Goal: Check status: Check status

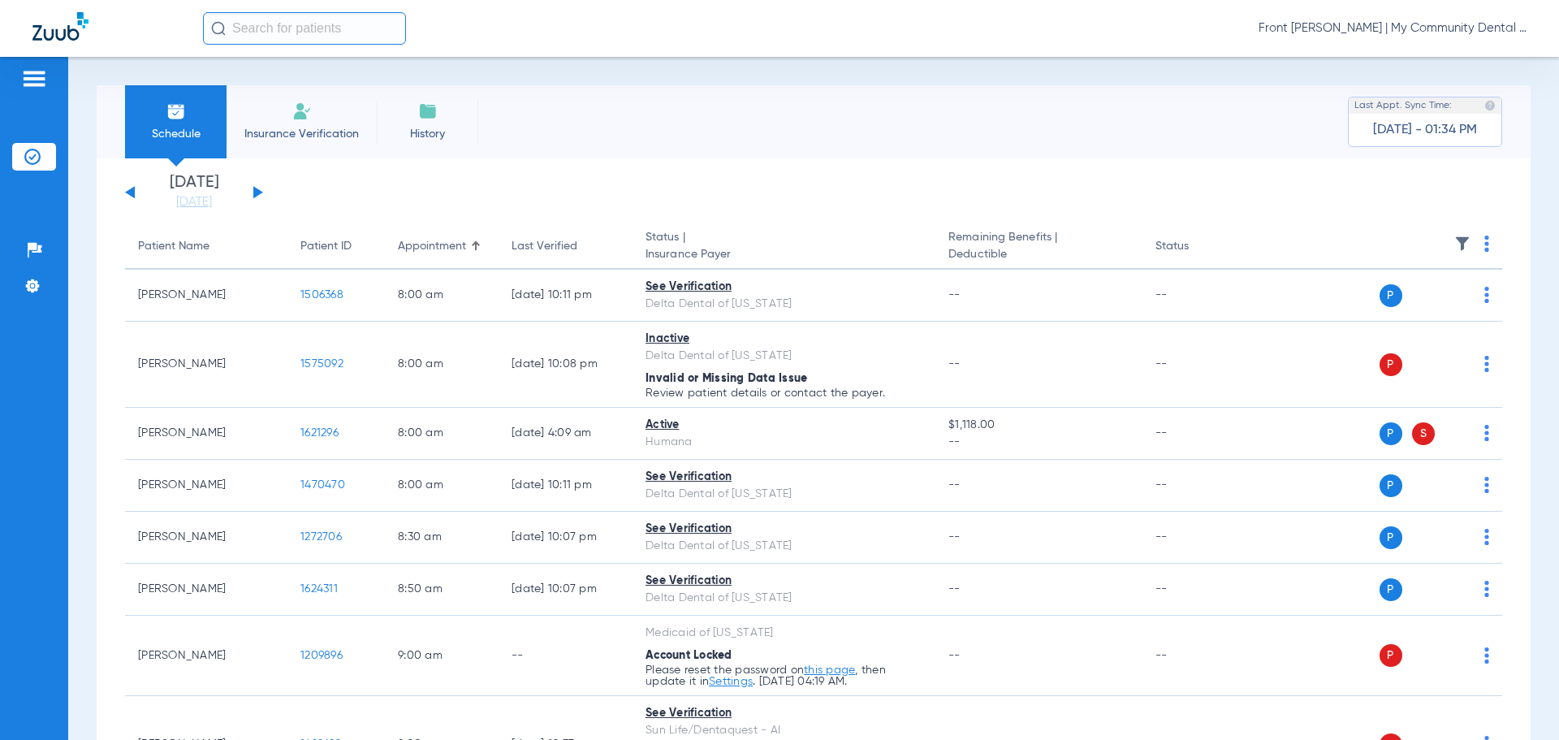
click at [251, 192] on div "[DATE] [DATE] [DATE] [DATE] [DATE] [DATE] [DATE] [DATE] [DATE] [DATE] [DATE] [D…" at bounding box center [194, 193] width 138 height 36
click at [253, 192] on div "[DATE] [DATE] [DATE] [DATE] [DATE] [DATE] [DATE] [DATE] [DATE] [DATE] [DATE] [D…" at bounding box center [194, 193] width 138 height 36
click at [257, 192] on button at bounding box center [258, 192] width 10 height 12
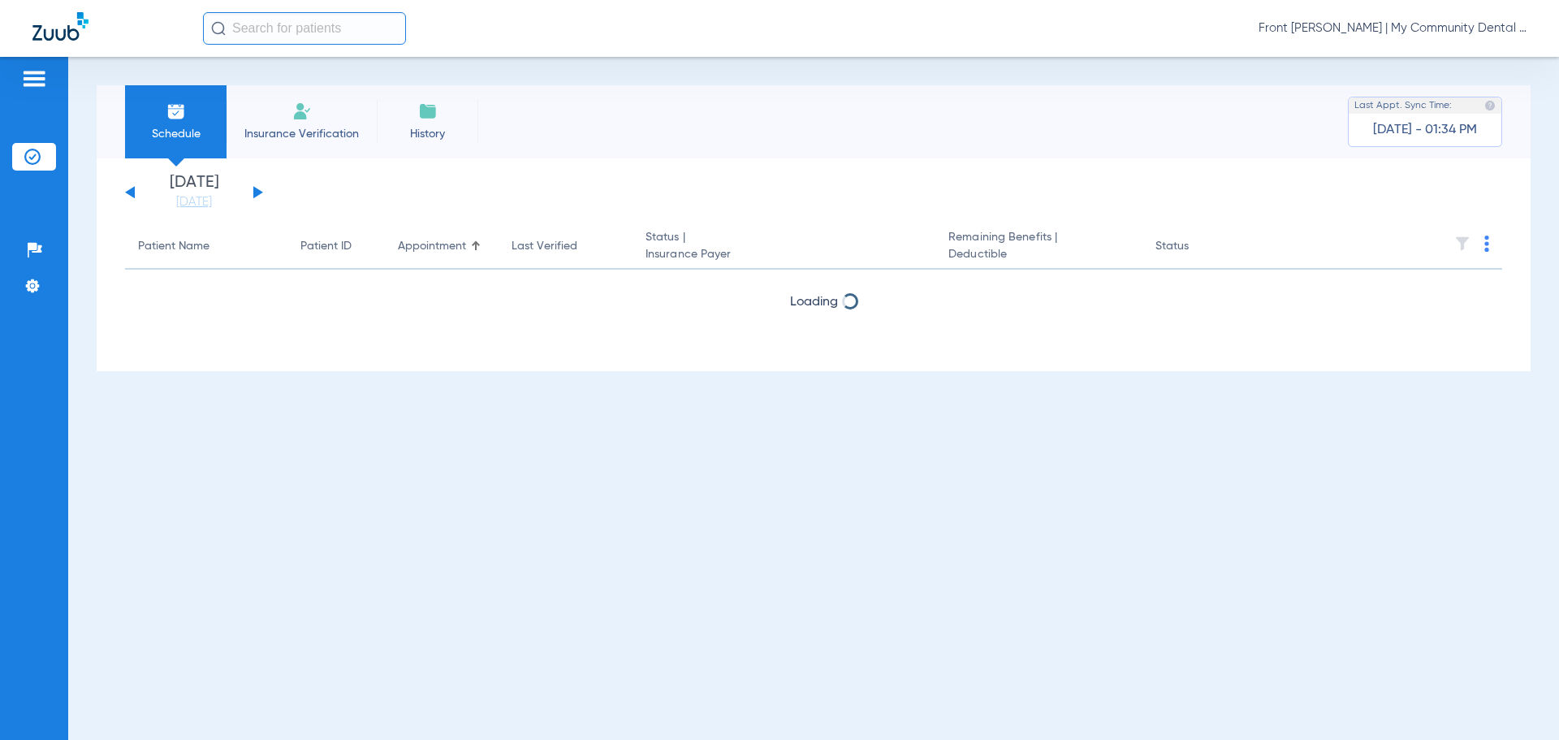
click at [257, 192] on button at bounding box center [258, 192] width 10 height 12
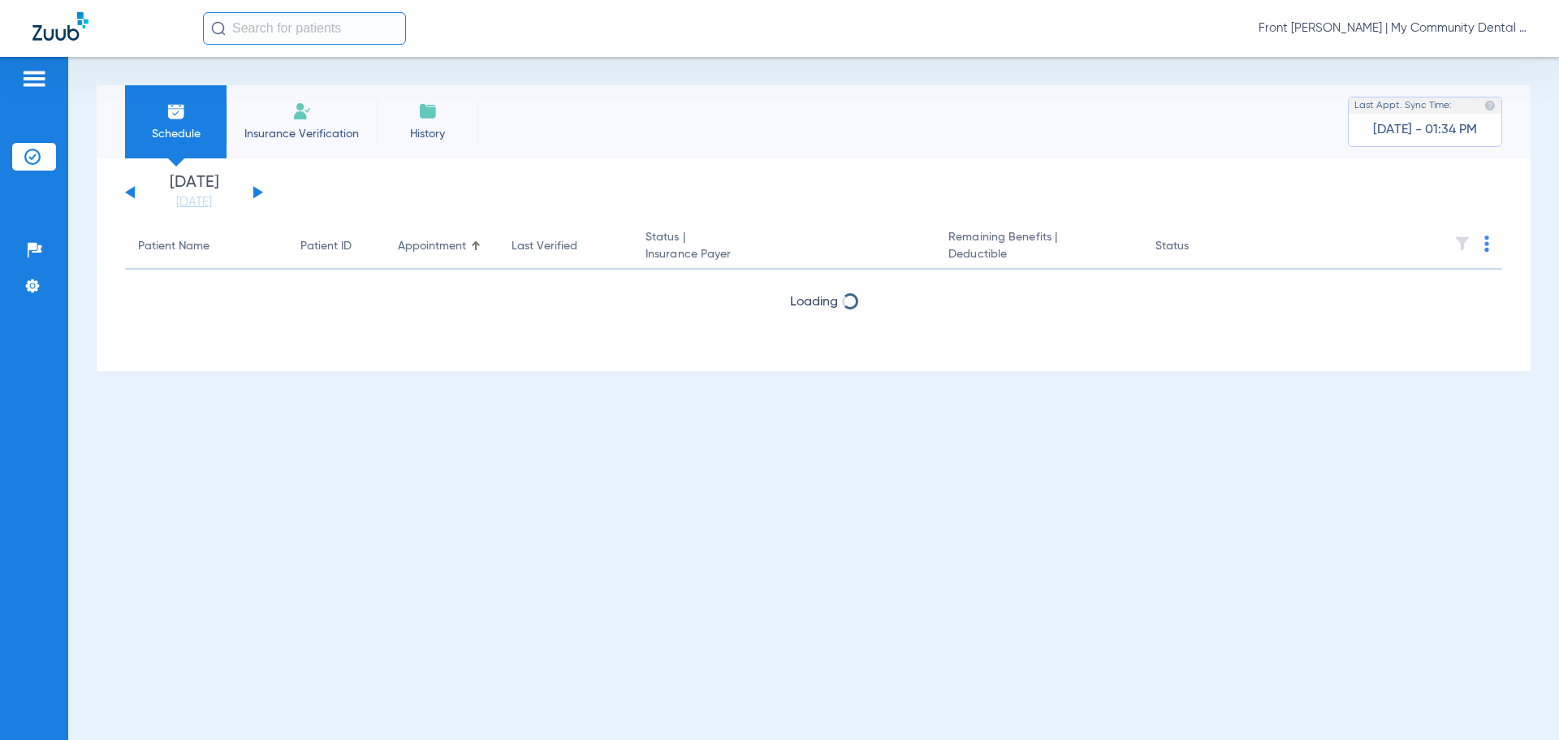
click at [257, 192] on button at bounding box center [258, 192] width 10 height 12
